Goal: Go to known website: Access a specific website the user already knows

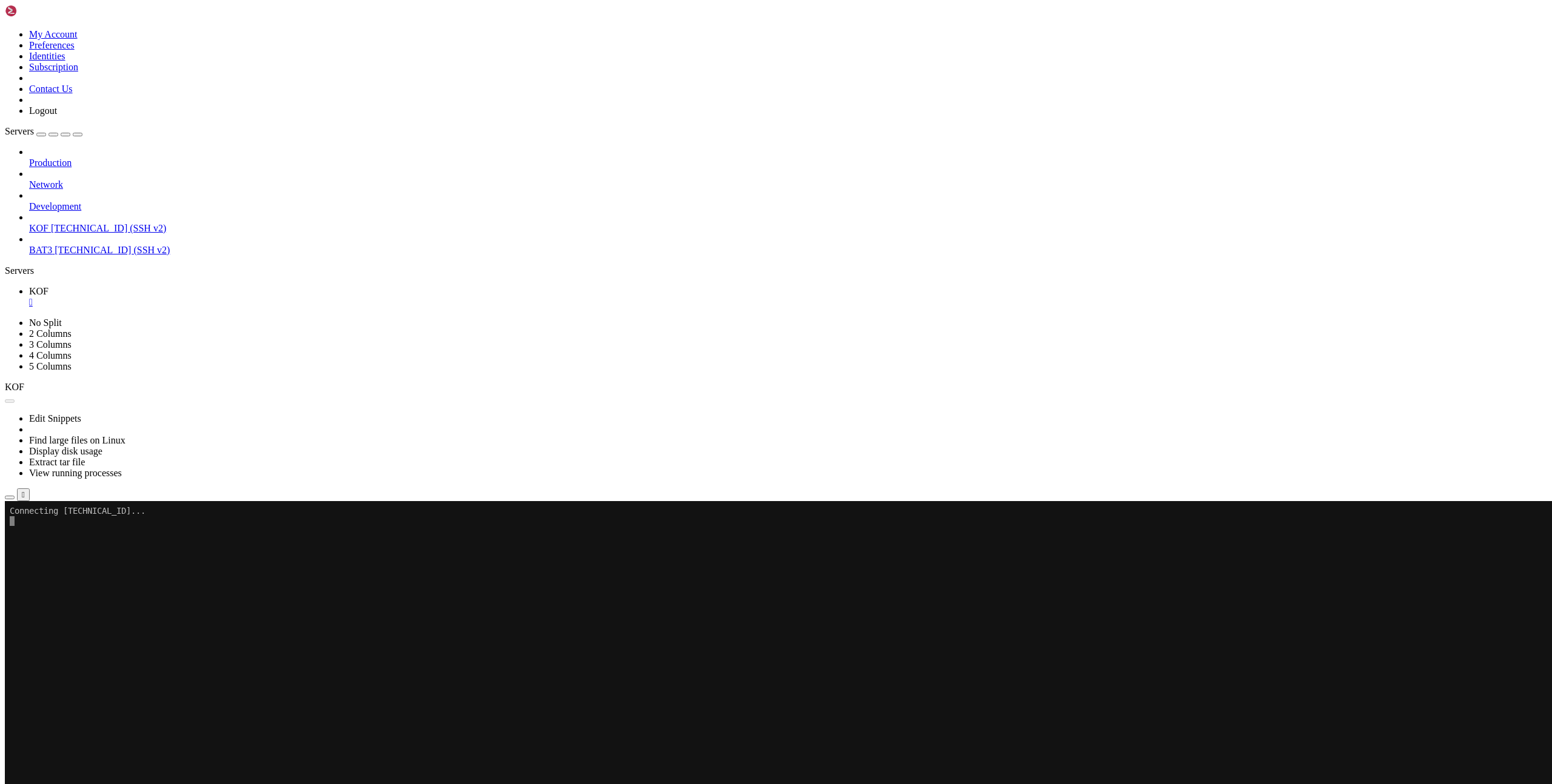
scroll to position [846, 0]
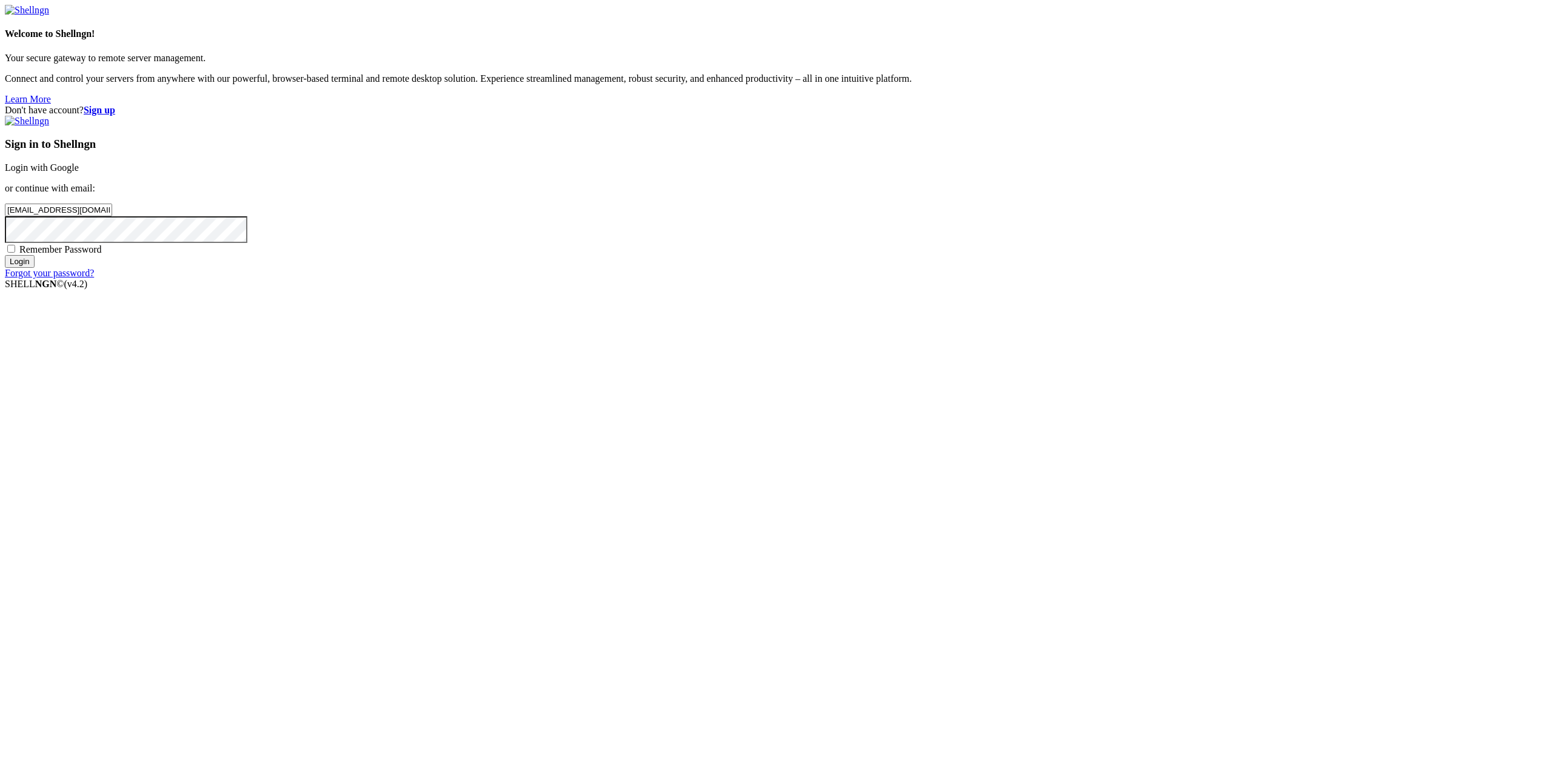
click at [35, 267] on input "Login" at bounding box center [19, 261] width 30 height 13
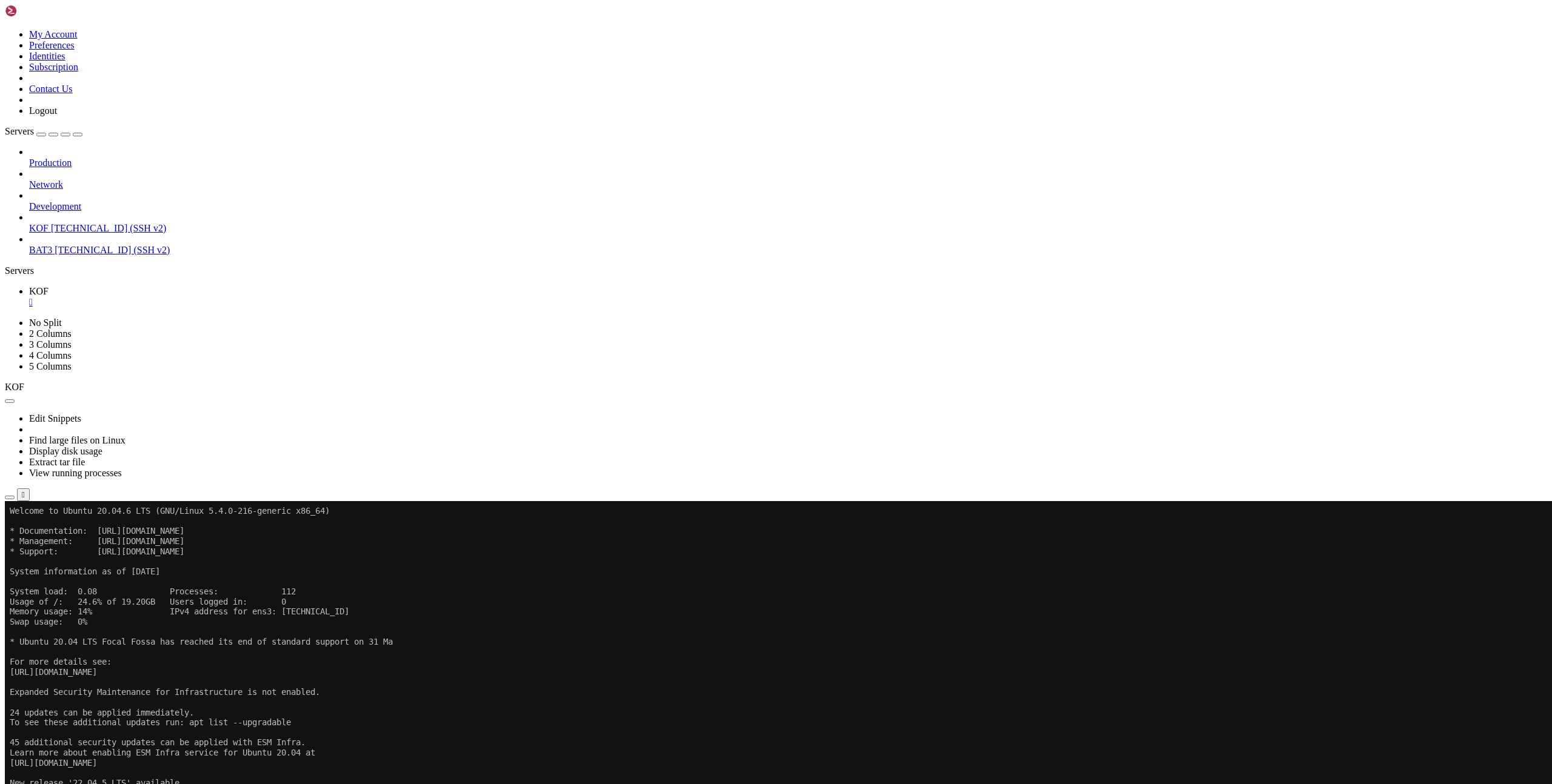
scroll to position [846, 0]
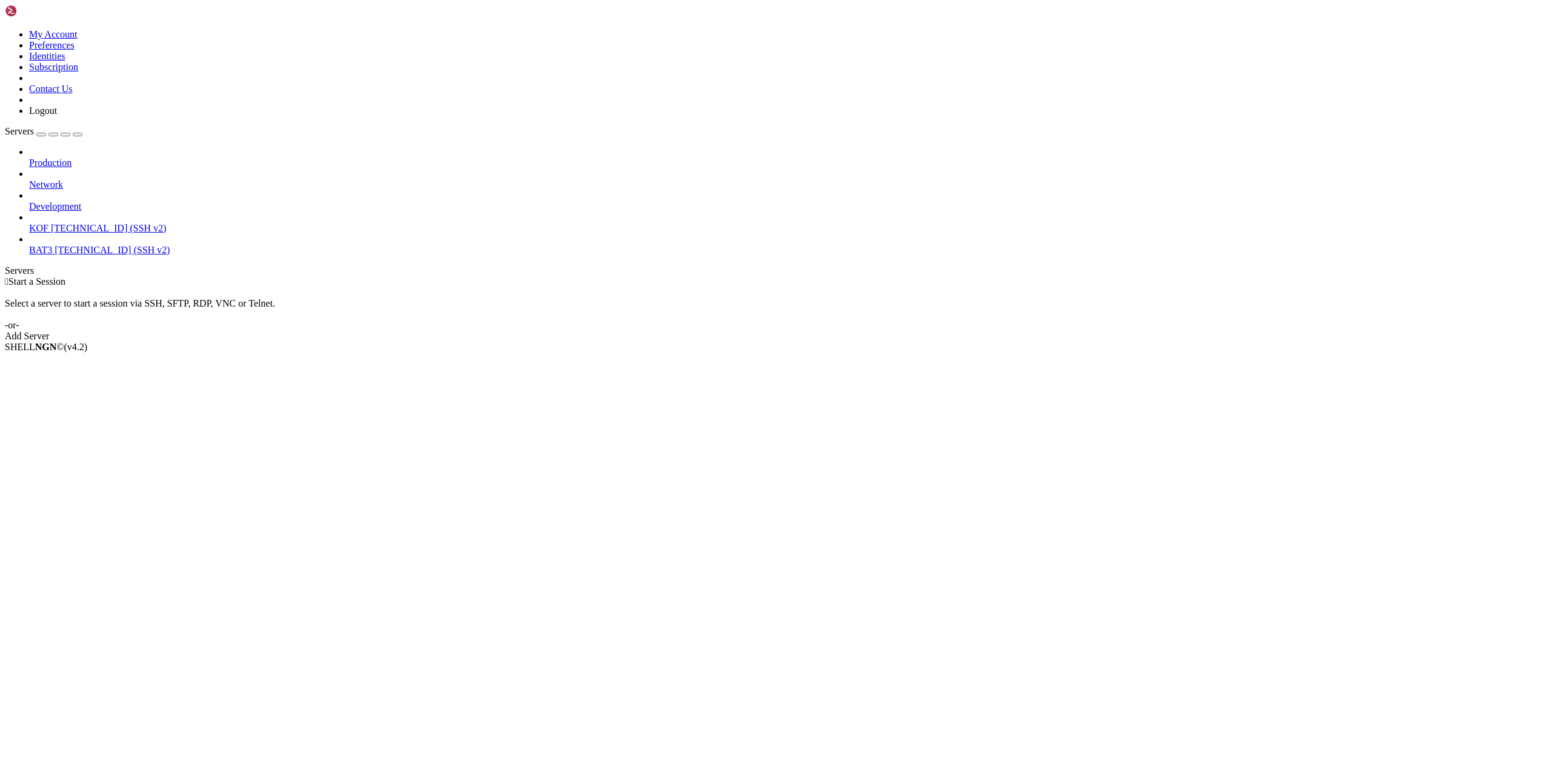
click at [48, 223] on span "KOF" at bounding box center [38, 227] width 19 height 10
